Goal: Information Seeking & Learning: Learn about a topic

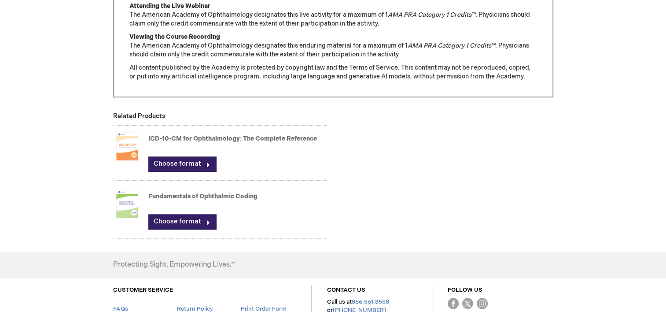
scroll to position [748, 0]
click at [180, 217] on link "Choose format" at bounding box center [182, 220] width 68 height 15
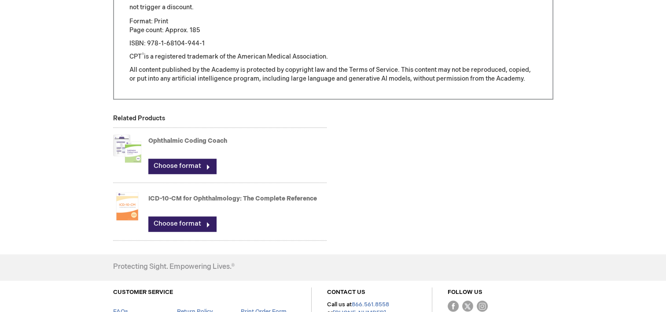
scroll to position [748, 0]
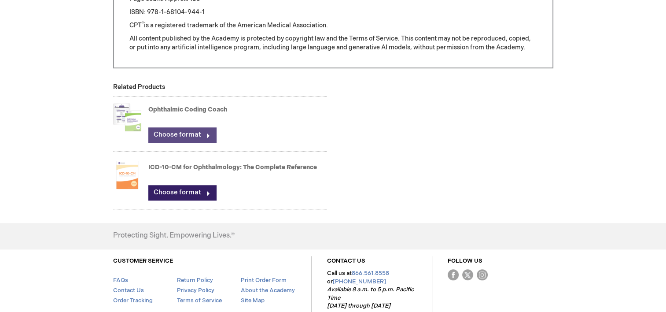
click at [197, 136] on link "Choose format" at bounding box center [182, 134] width 68 height 15
